Goal: Task Accomplishment & Management: Manage account settings

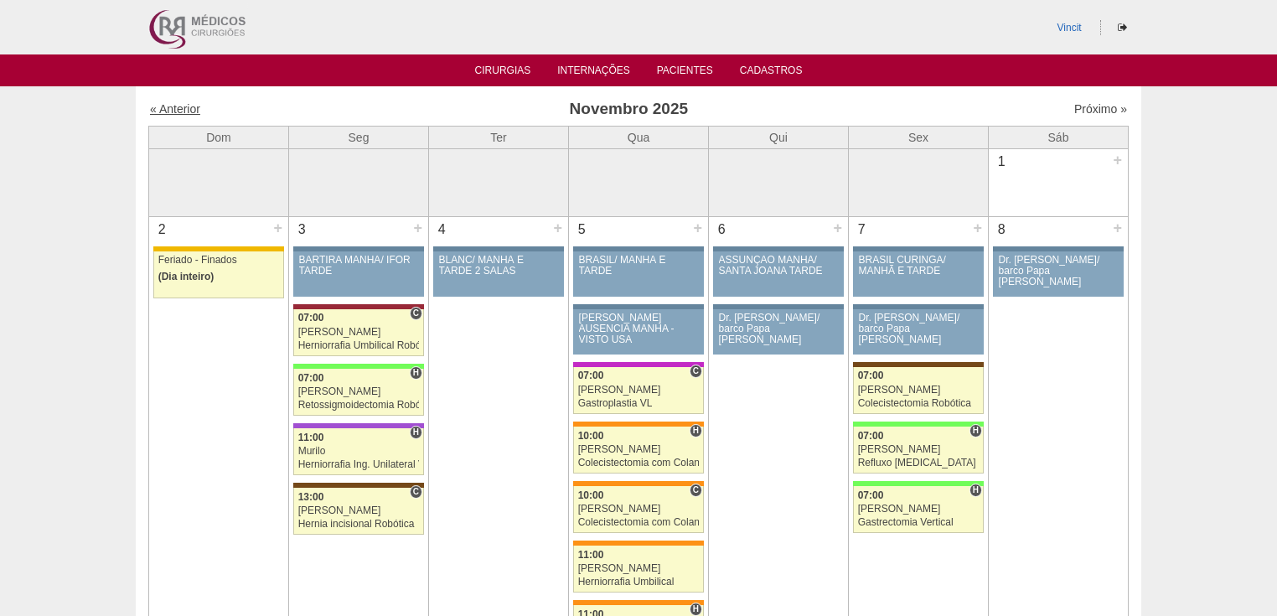
click at [171, 108] on link "« Anterior" at bounding box center [175, 108] width 50 height 13
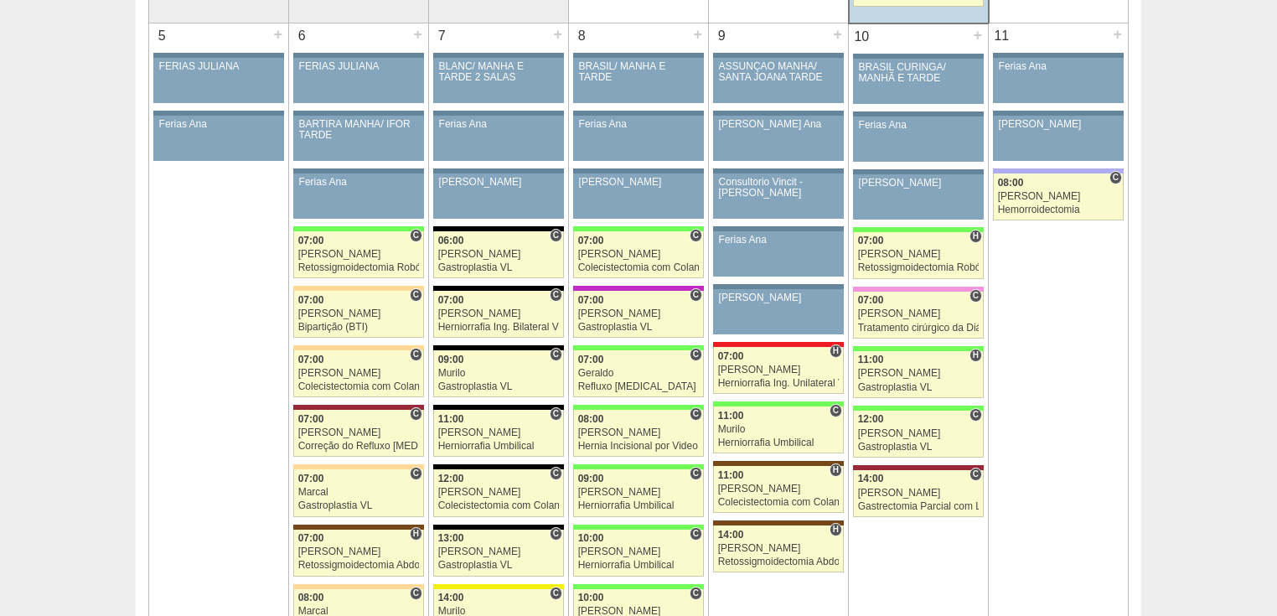
scroll to position [939, 0]
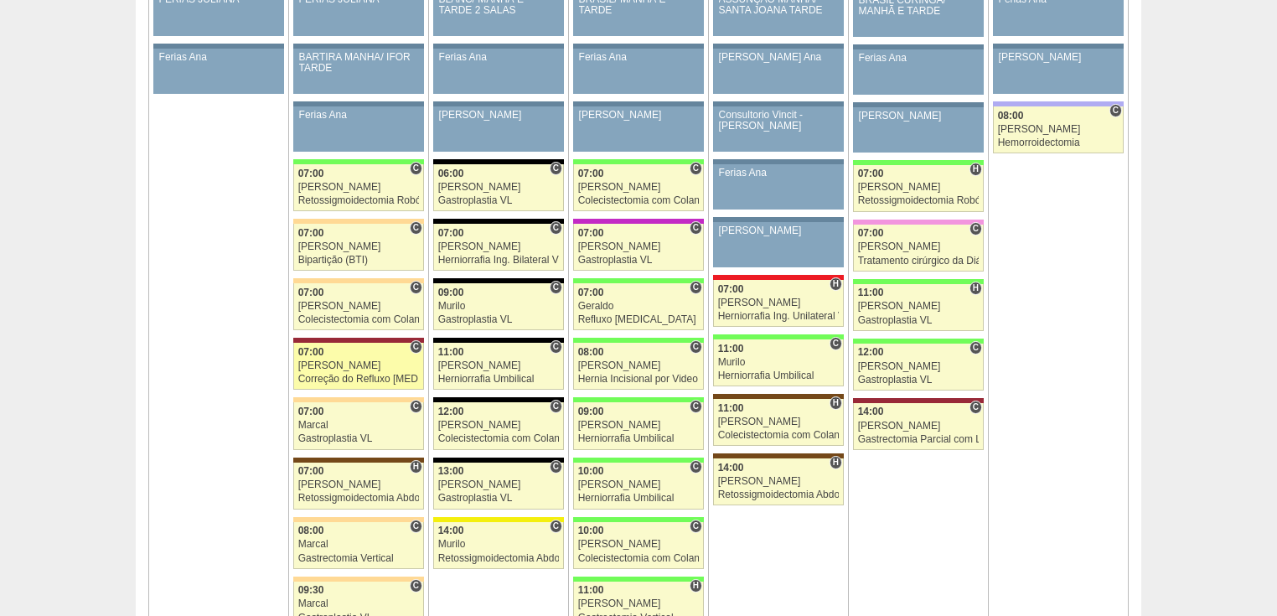
click at [324, 374] on div "Correção do Refluxo [MEDICAL_DATA] esofágico Robótico" at bounding box center [359, 379] width 122 height 11
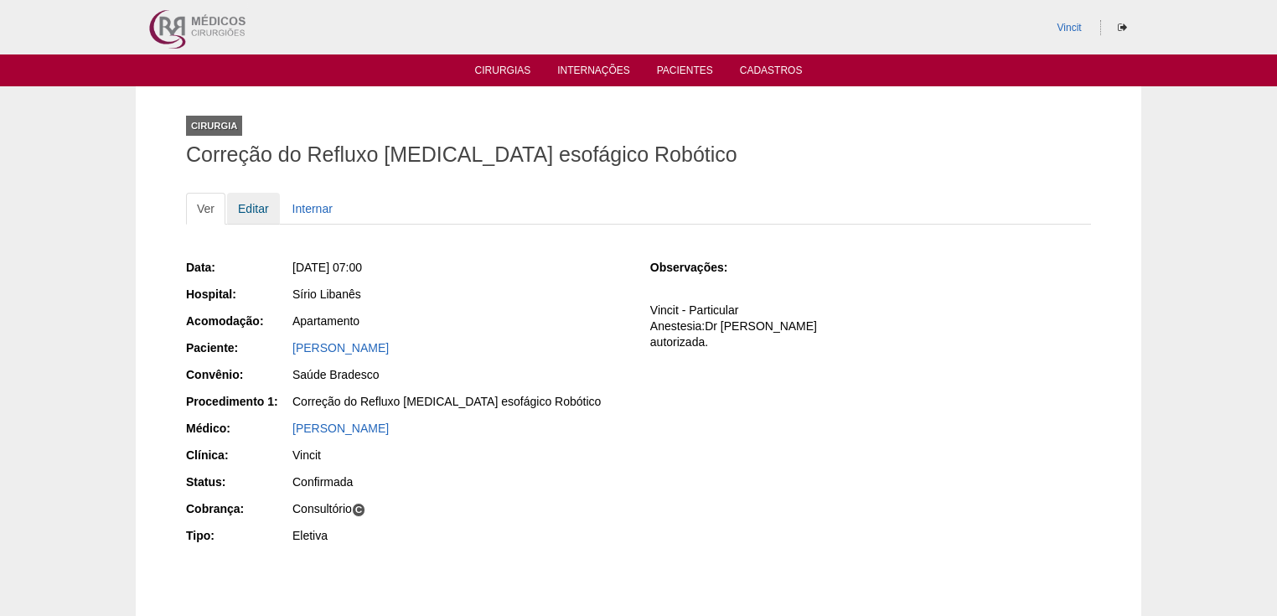
click at [253, 211] on link "Editar" at bounding box center [253, 209] width 53 height 32
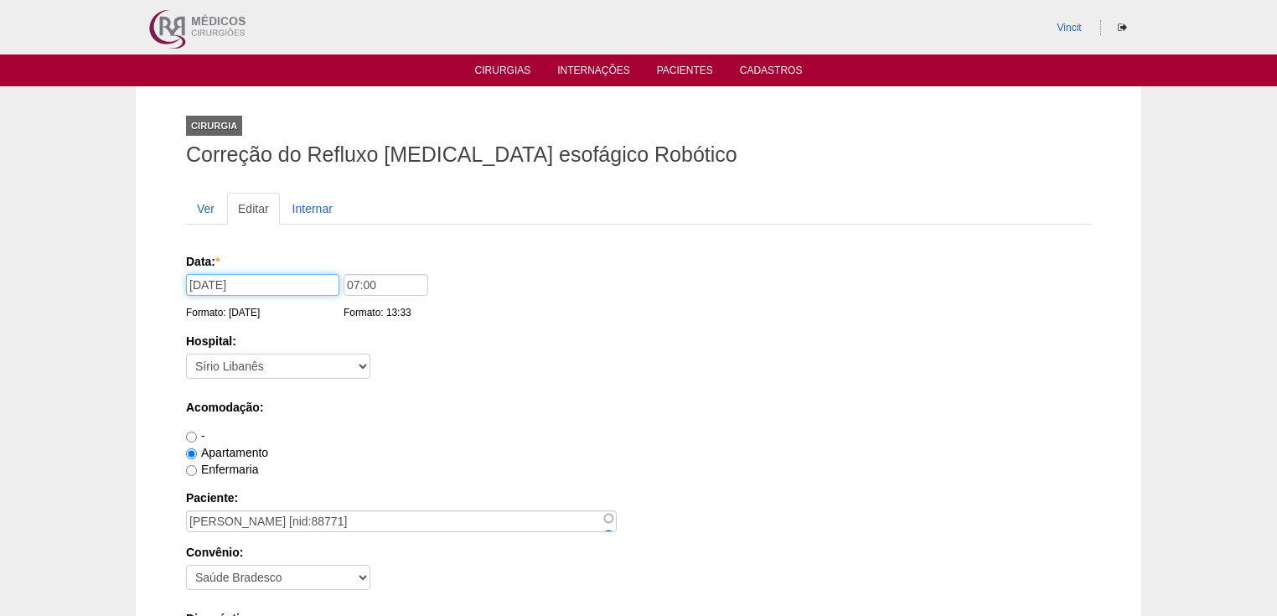
click at [279, 282] on input "[DATE]" at bounding box center [262, 285] width 153 height 22
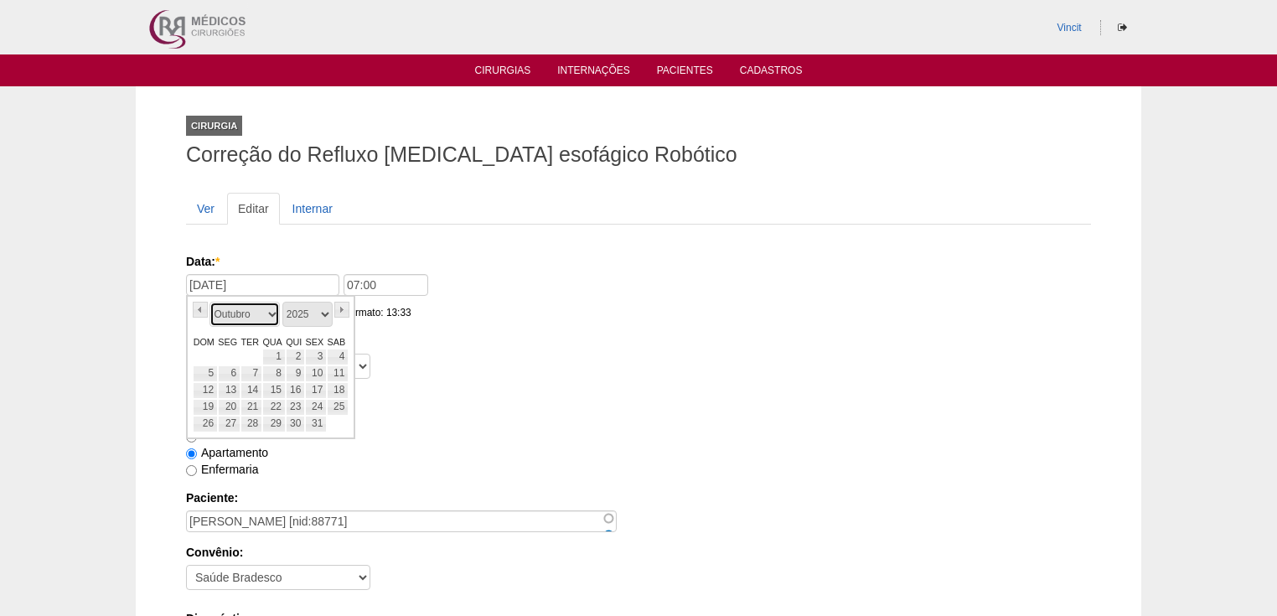
drag, startPoint x: 270, startPoint y: 312, endPoint x: 270, endPoint y: 325, distance: 13.4
click at [270, 325] on select "Janeiro Fevereiro Março Abril Maio Junho Julho Agosto Setembro Outubro Novembro…" at bounding box center [245, 314] width 70 height 25
click at [272, 399] on link "19" at bounding box center [273, 407] width 23 height 17
type input "[DATE]"
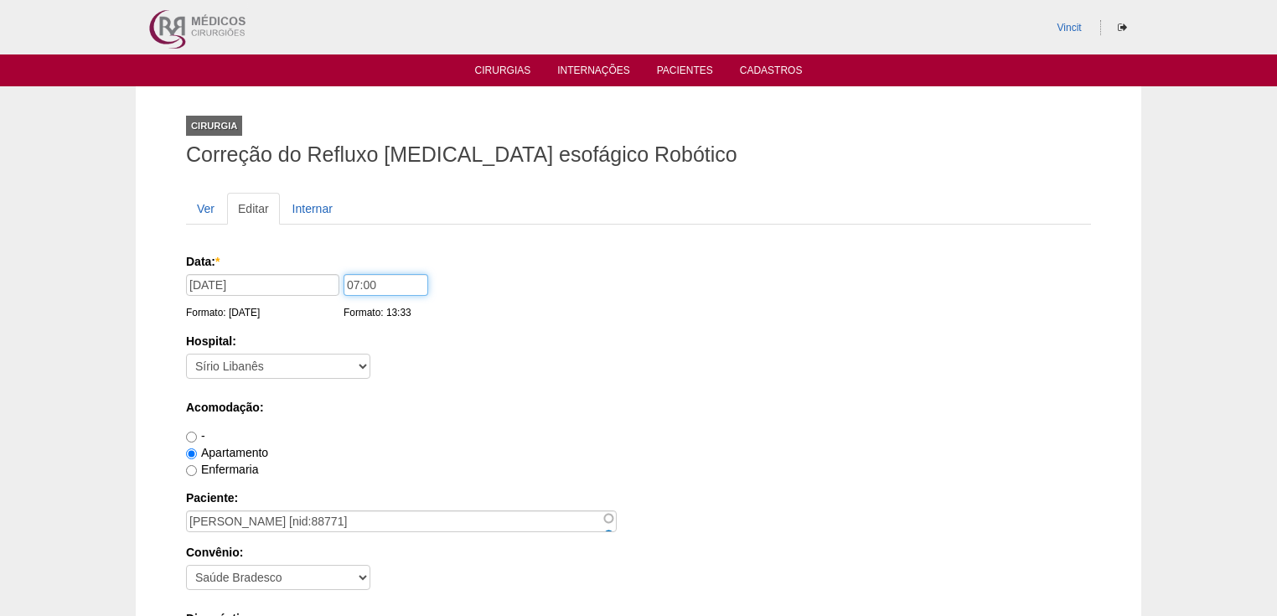
click at [357, 279] on input "07:00" at bounding box center [386, 285] width 85 height 22
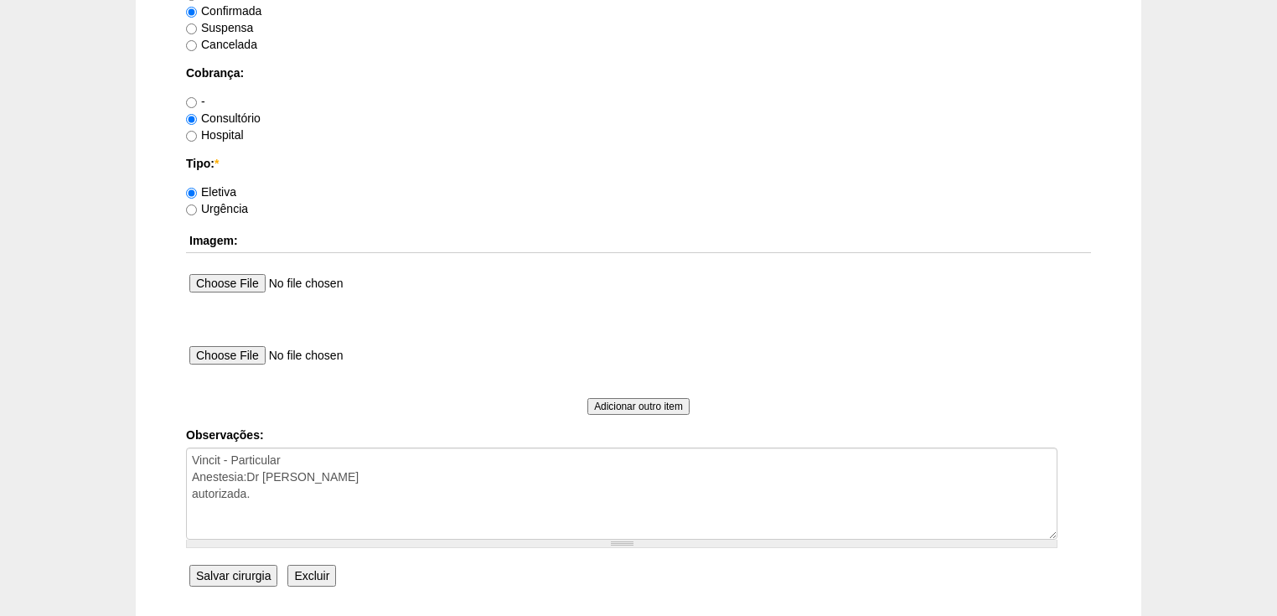
scroll to position [1540, 0]
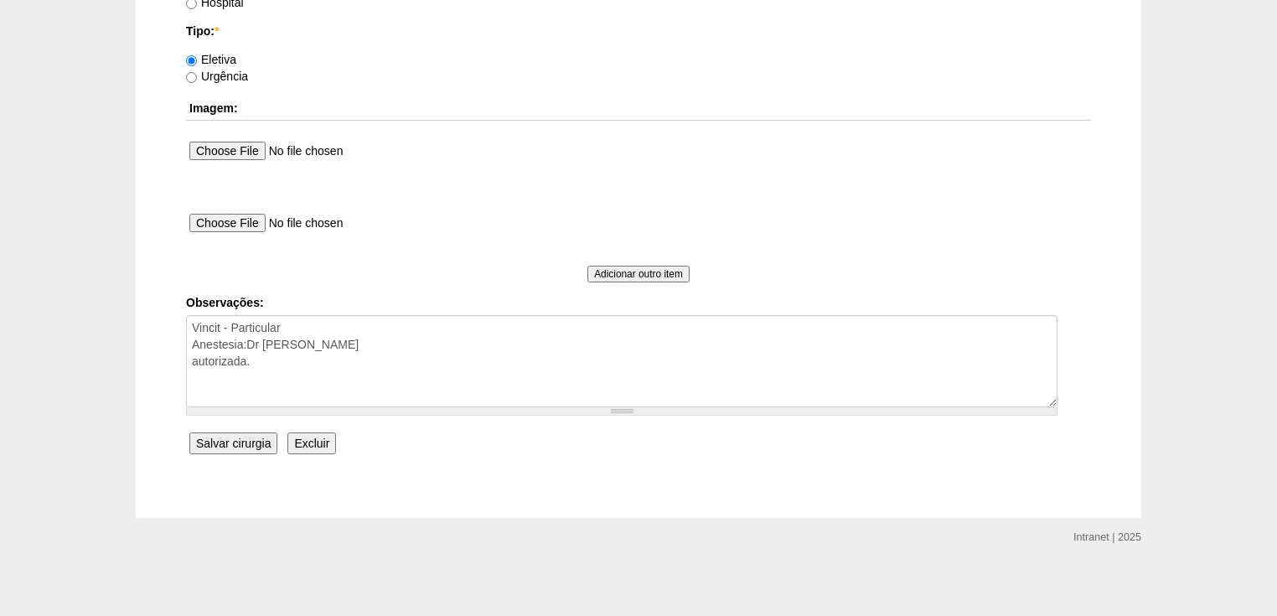
type input "13:00"
click at [220, 437] on input "Salvar cirurgia" at bounding box center [233, 443] width 88 height 22
